Goal: Transaction & Acquisition: Download file/media

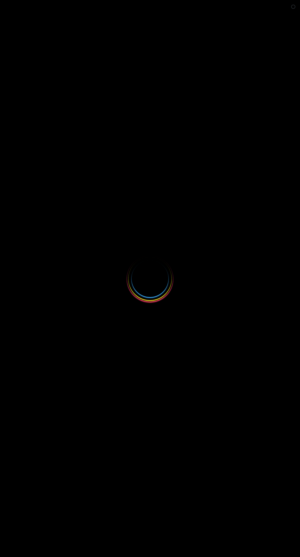
select select
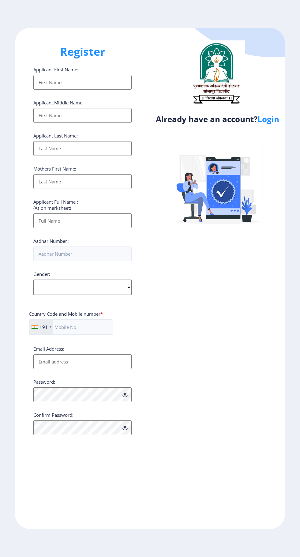
click at [274, 117] on link "Login" at bounding box center [268, 119] width 22 height 11
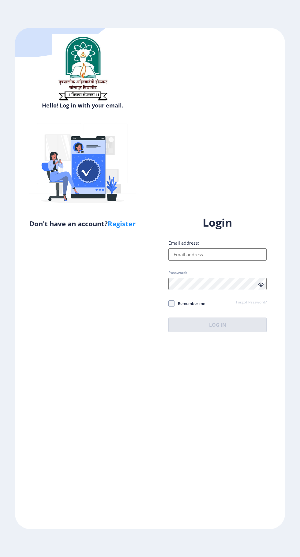
click at [244, 260] on input "Email address:" at bounding box center [217, 254] width 98 height 12
type input "[EMAIL_ADDRESS][DOMAIN_NAME]"
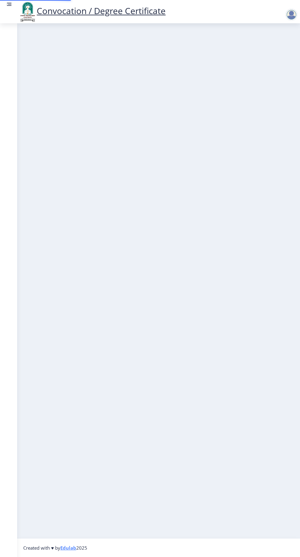
click at [175, 351] on nb-layout-column at bounding box center [158, 280] width 283 height 515
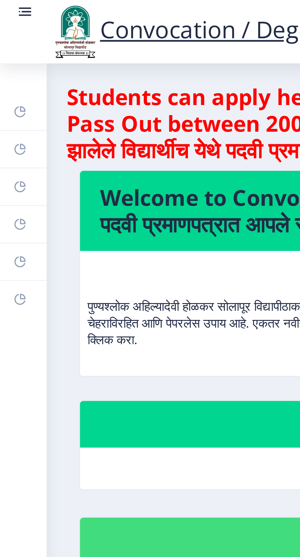
click at [8, 81] on icon at bounding box center [8, 81] width 2 height 2
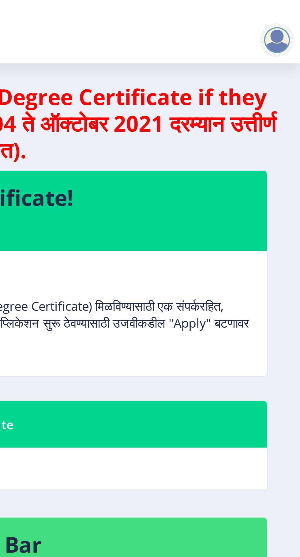
click at [292, 14] on div at bounding box center [291, 15] width 12 height 12
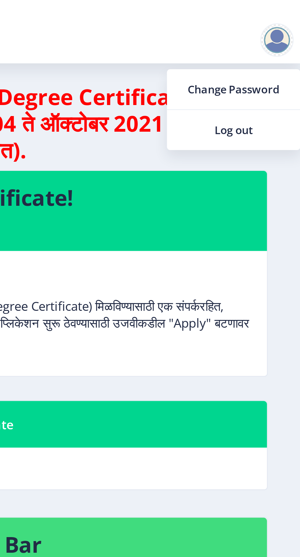
click at [289, 47] on span "Log out" at bounding box center [275, 47] width 39 height 7
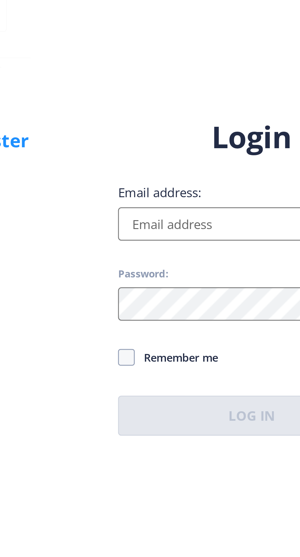
click at [200, 260] on input "Email address:" at bounding box center [217, 254] width 98 height 12
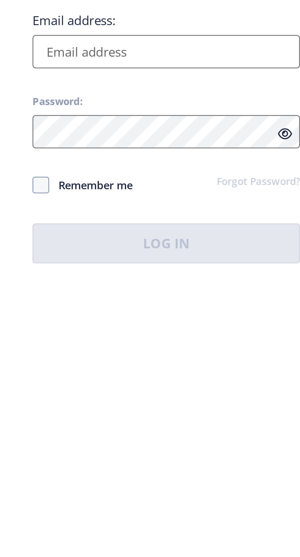
type input "[EMAIL_ADDRESS][DOMAIN_NAME]"
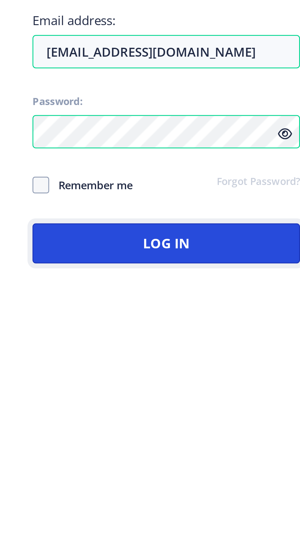
click at [214, 332] on button "Log In" at bounding box center [217, 324] width 98 height 15
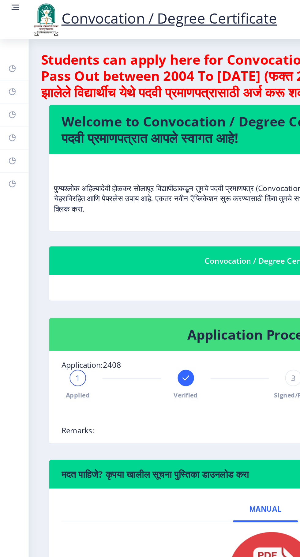
click at [10, 82] on link "Myapplication" at bounding box center [8, 82] width 17 height 13
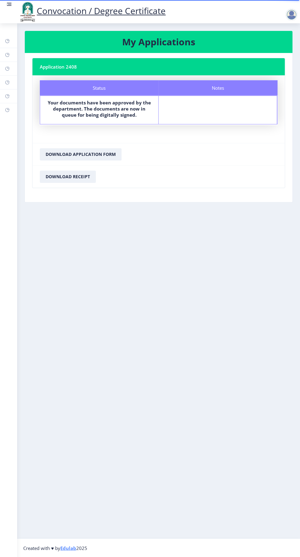
click at [289, 11] on div at bounding box center [291, 15] width 12 height 12
click at [275, 47] on span "Log out" at bounding box center [275, 47] width 39 height 7
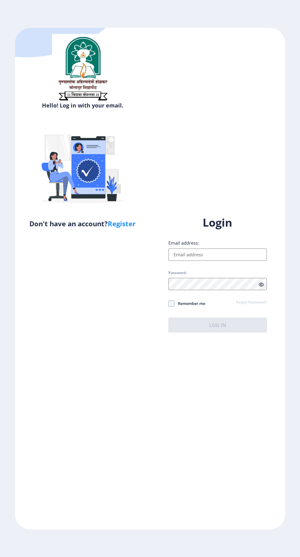
click at [247, 260] on input "Email address:" at bounding box center [217, 254] width 98 height 12
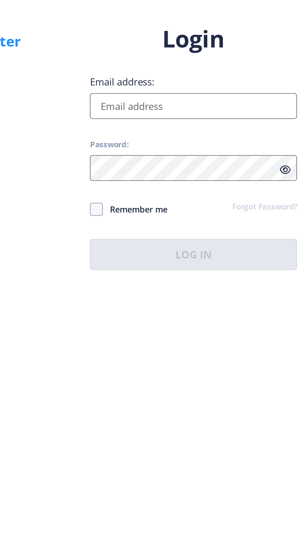
type input "[EMAIL_ADDRESS][DOMAIN_NAME]"
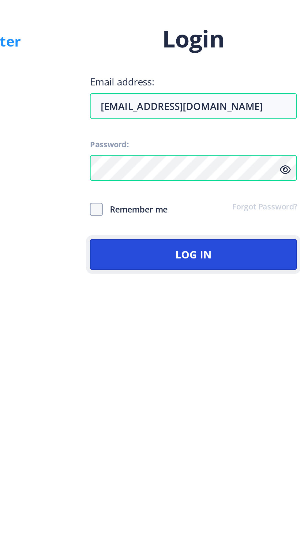
click at [214, 332] on button "Log In" at bounding box center [217, 324] width 98 height 15
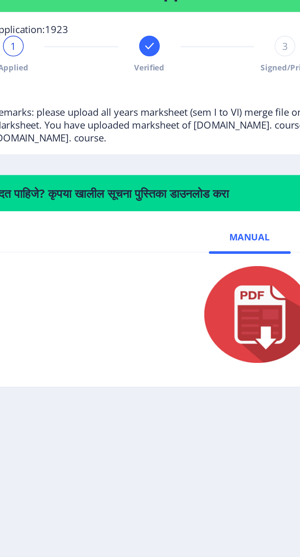
click at [109, 226] on rect at bounding box center [111, 226] width 6 height 6
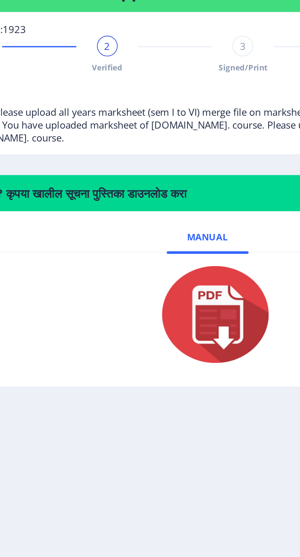
click at [113, 222] on div "2" at bounding box center [111, 226] width 10 height 10
click at [111, 226] on span "2" at bounding box center [111, 226] width 3 height 6
click at [179, 230] on div "3 Signed/Print" at bounding box center [175, 230] width 10 height 18
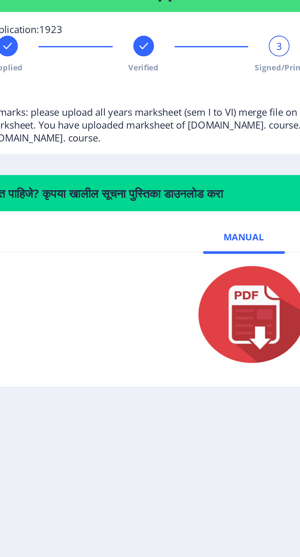
click at [111, 226] on rect at bounding box center [111, 226] width 6 height 6
click at [110, 229] on span "2" at bounding box center [111, 226] width 3 height 6
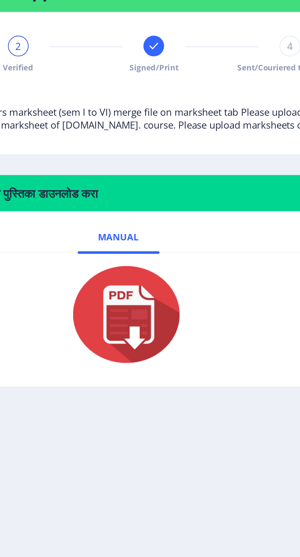
click at [176, 227] on rect at bounding box center [175, 226] width 6 height 6
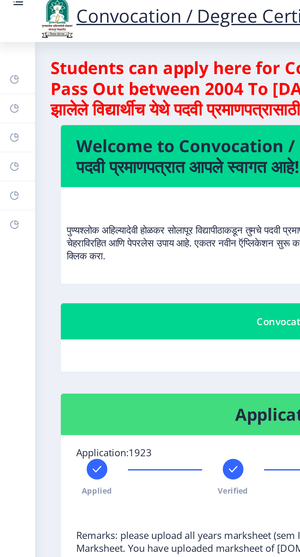
click at [9, 81] on rect at bounding box center [7, 82] width 5 height 5
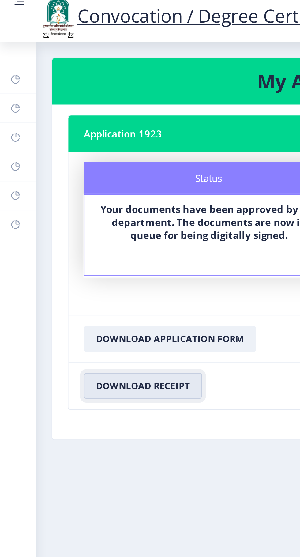
click at [83, 184] on button "Download Receipt" at bounding box center [68, 186] width 56 height 12
